Goal: Navigation & Orientation: Understand site structure

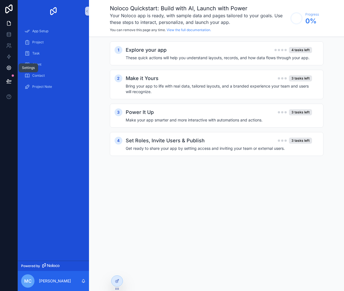
click at [8, 70] on icon at bounding box center [9, 68] width 6 height 6
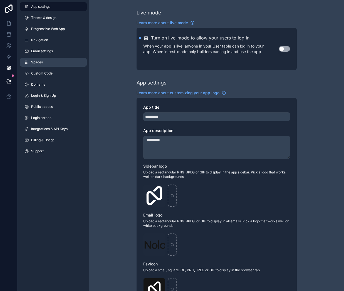
click at [43, 64] on link "Spaces" at bounding box center [53, 62] width 67 height 9
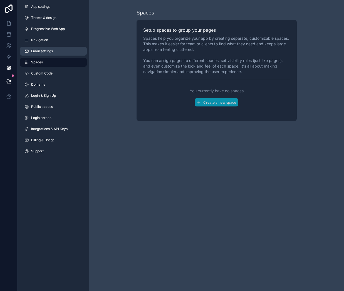
click at [44, 52] on span "Email settings" at bounding box center [42, 51] width 22 height 4
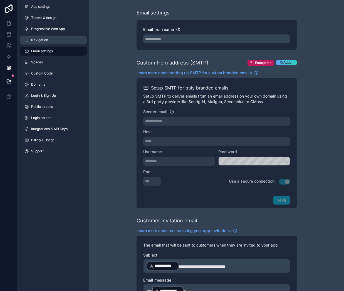
click at [44, 36] on link "Navigation" at bounding box center [53, 40] width 67 height 9
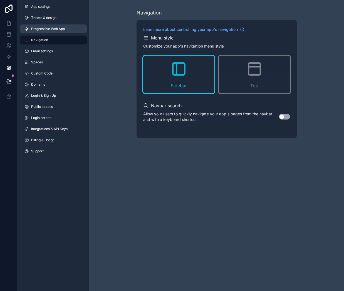
click at [44, 25] on link "Progressive Web App" at bounding box center [53, 28] width 67 height 9
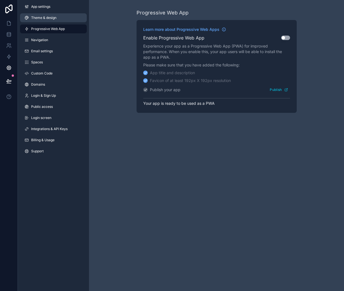
click at [44, 17] on span "Theme & design" at bounding box center [43, 18] width 25 height 4
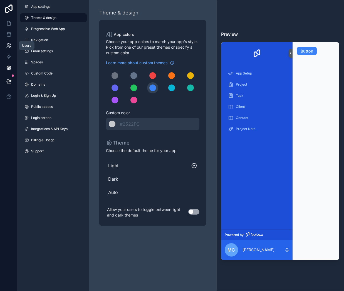
click at [7, 45] on icon at bounding box center [8, 45] width 2 height 2
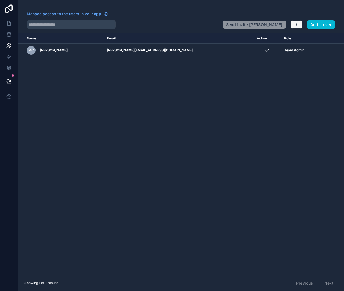
click at [297, 25] on icon "button" at bounding box center [296, 24] width 4 height 4
click at [280, 76] on div "Name Email Active Role [DOMAIN_NAME] MC [PERSON_NAME] [PERSON_NAME][EMAIL_ADDRE…" at bounding box center [181, 153] width 326 height 241
click at [12, 47] on link at bounding box center [8, 45] width 17 height 11
click at [10, 33] on icon at bounding box center [9, 32] width 4 height 1
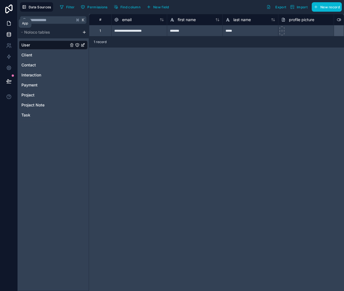
click at [8, 24] on icon at bounding box center [9, 24] width 6 height 6
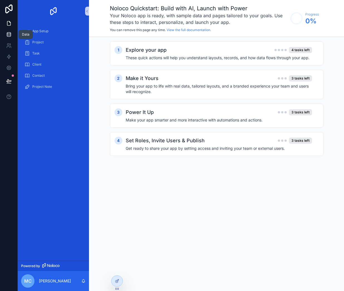
click at [8, 31] on link at bounding box center [8, 34] width 17 height 11
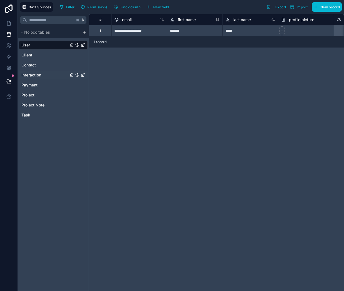
click at [46, 76] on div "Interaction" at bounding box center [53, 75] width 69 height 9
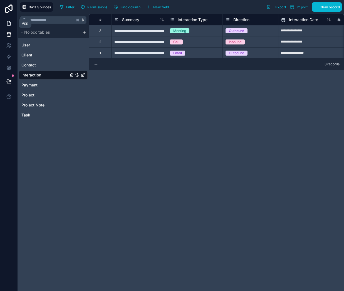
click at [8, 22] on icon at bounding box center [9, 24] width 6 height 6
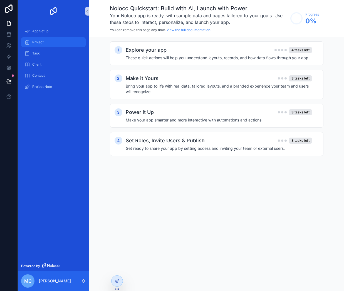
click at [39, 44] on span "Project" at bounding box center [37, 42] width 11 height 4
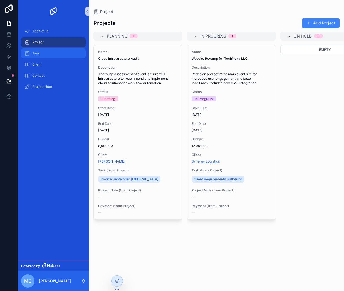
click at [38, 50] on div "Task" at bounding box center [53, 53] width 58 height 9
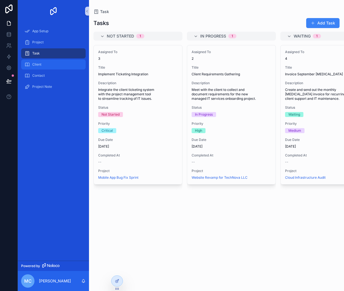
click at [38, 68] on div "Client" at bounding box center [53, 64] width 58 height 9
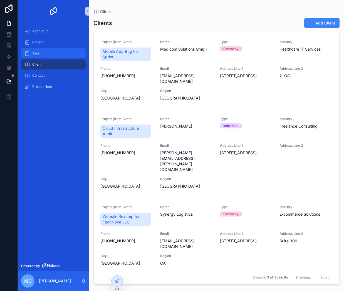
click at [39, 55] on span "Task" at bounding box center [35, 53] width 7 height 4
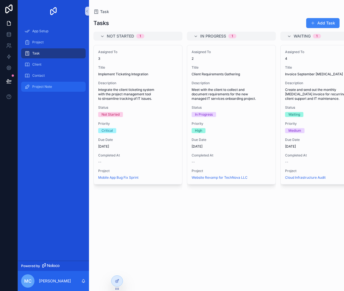
click at [53, 86] on div "Project Note" at bounding box center [53, 86] width 58 height 9
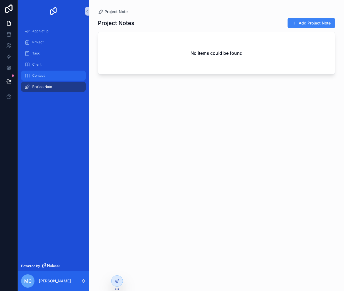
click at [48, 78] on div "Contact" at bounding box center [53, 75] width 58 height 9
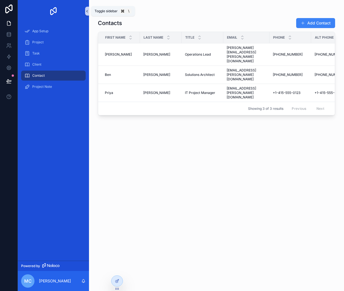
click at [87, 10] on icon "scrollable content" at bounding box center [87, 11] width 4 height 4
